Goal: Entertainment & Leisure: Consume media (video, audio)

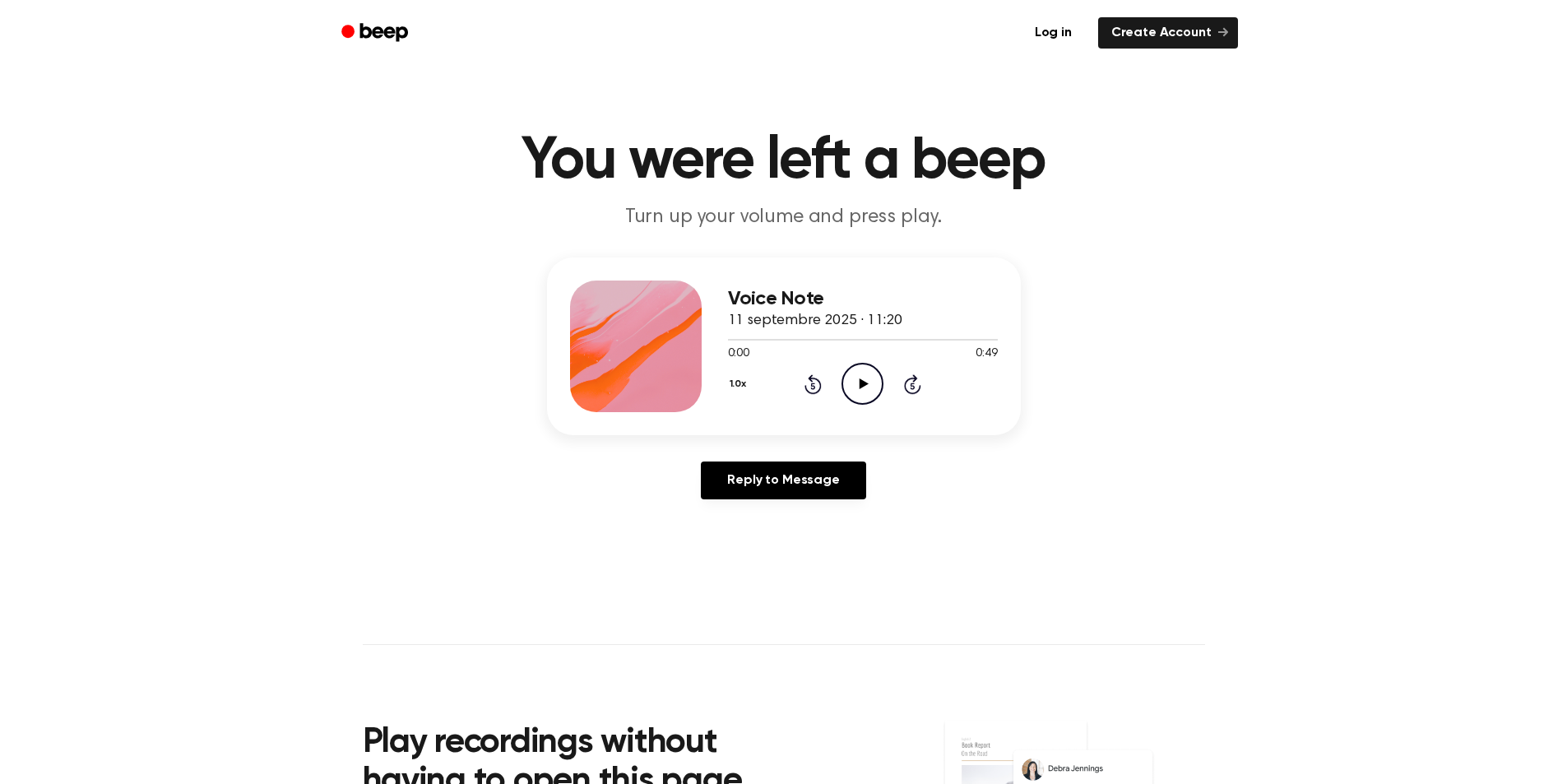
click at [857, 388] on icon "Play Audio" at bounding box center [863, 383] width 42 height 42
click at [817, 382] on icon "Rewind 5 seconds" at bounding box center [813, 384] width 18 height 21
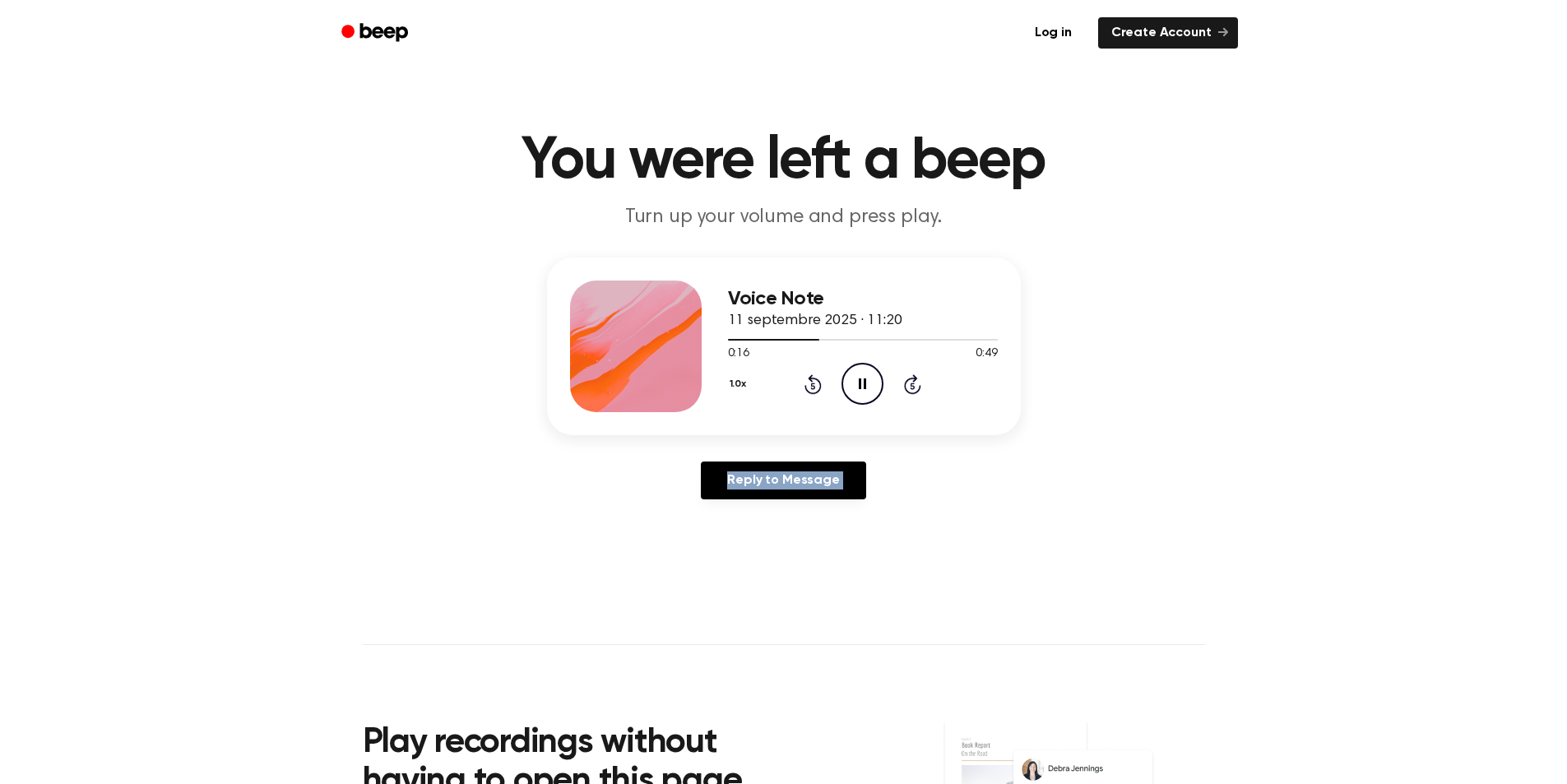
click at [817, 382] on icon "Rewind 5 seconds" at bounding box center [813, 384] width 18 height 21
click at [807, 389] on icon at bounding box center [814, 384] width 17 height 20
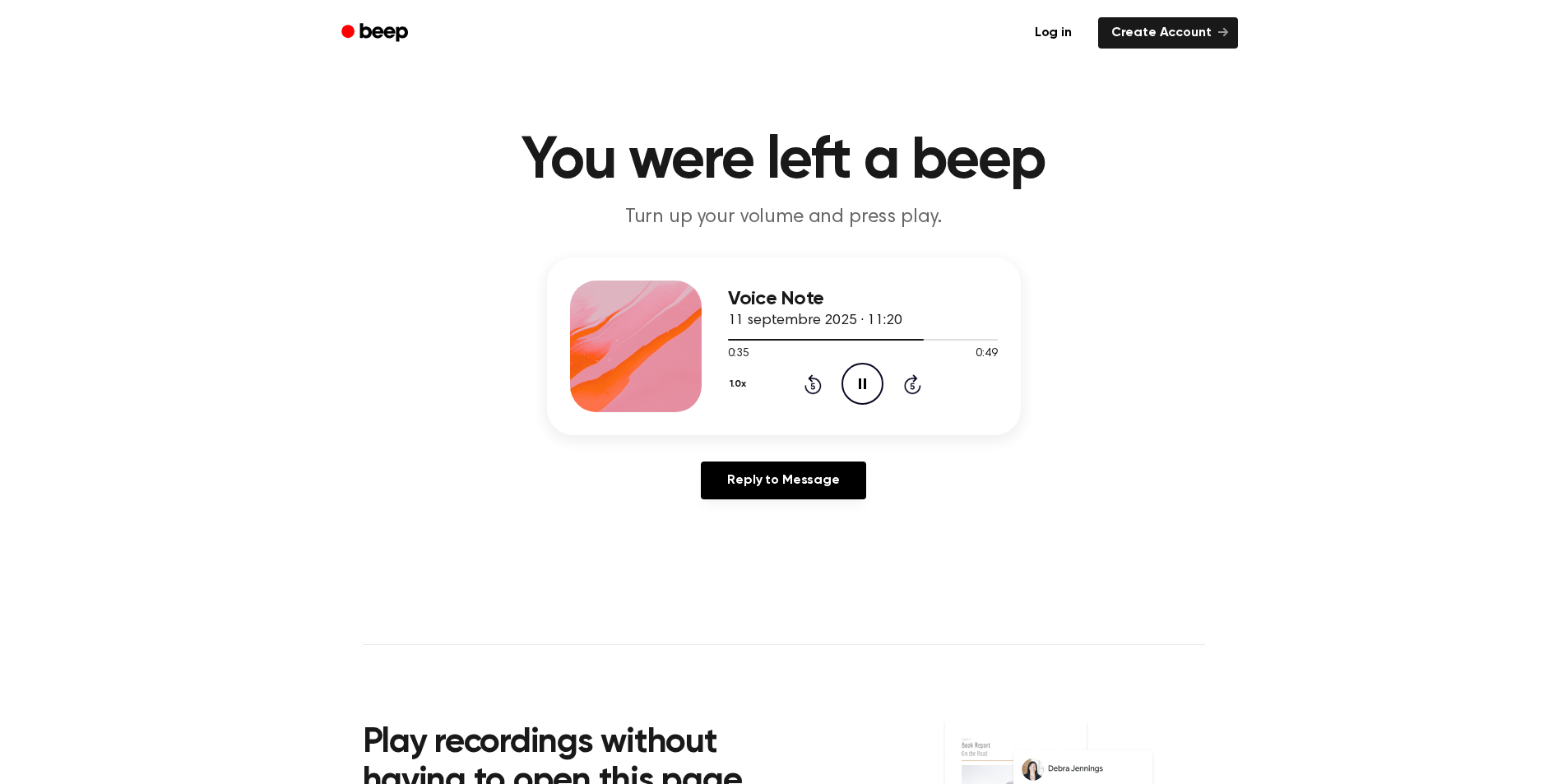
click at [809, 389] on icon "Rewind 5 seconds" at bounding box center [813, 384] width 18 height 21
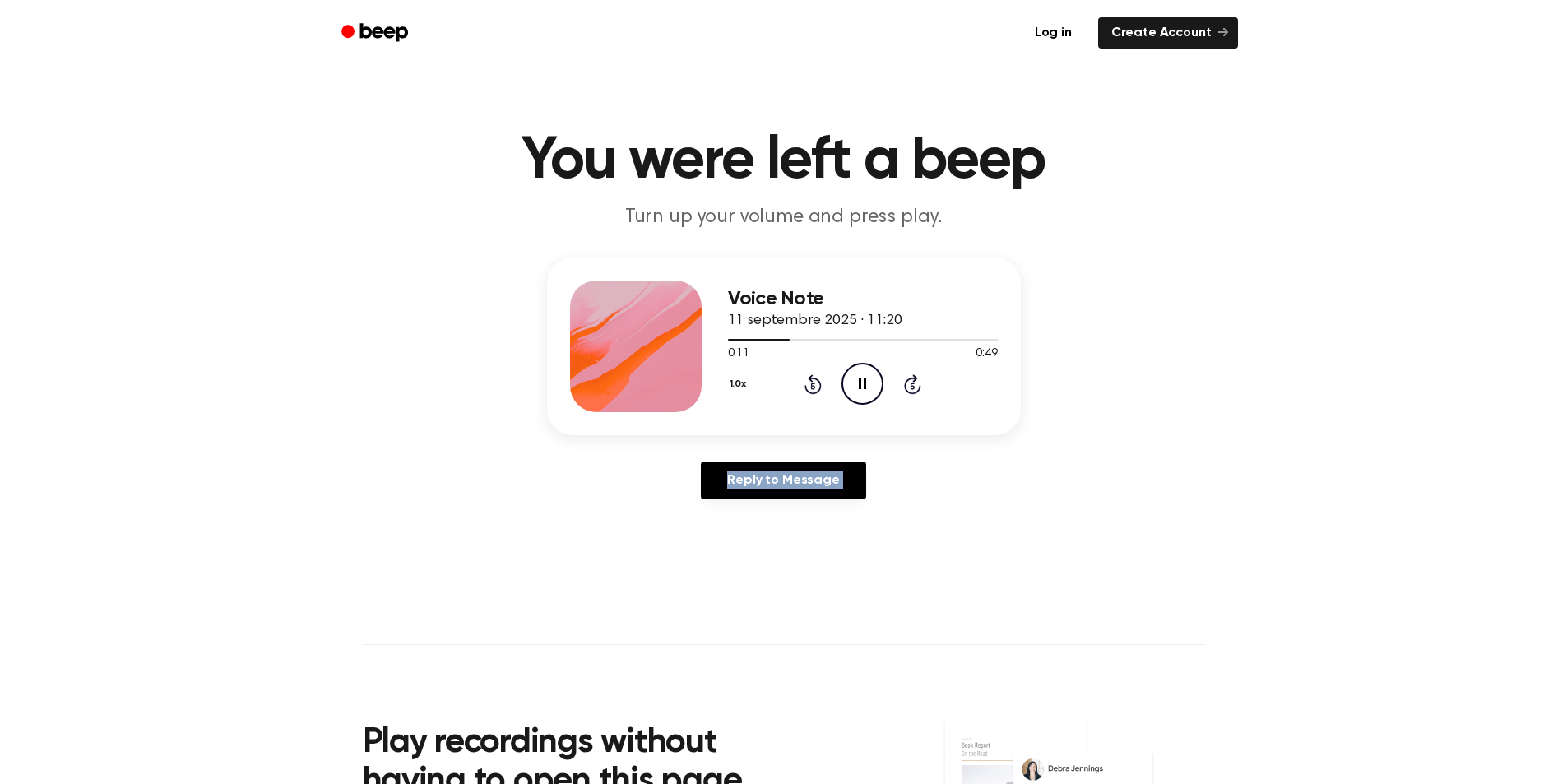
click at [809, 389] on icon "Rewind 5 seconds" at bounding box center [813, 384] width 18 height 21
